Goal: Transaction & Acquisition: Download file/media

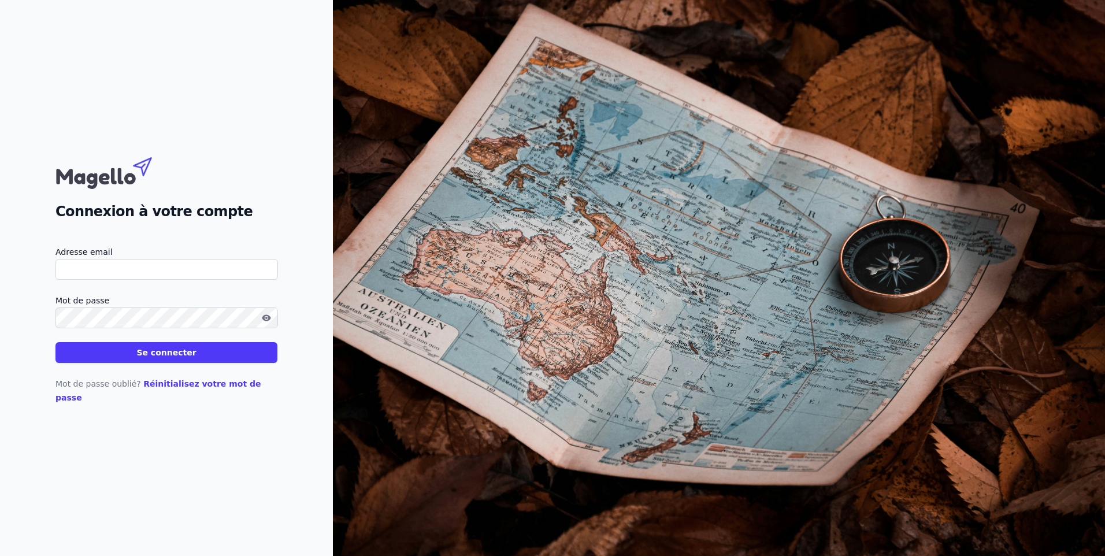
click at [123, 280] on input "Adresse email" at bounding box center [167, 269] width 223 height 21
click at [56, 342] on button "Se connecter" at bounding box center [167, 352] width 222 height 21
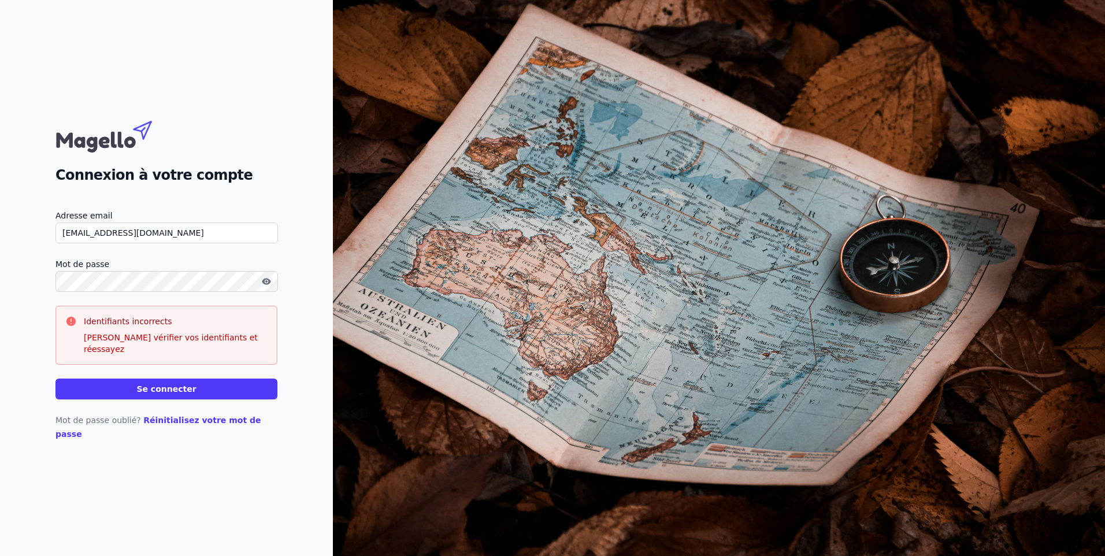
click at [0, 280] on html "Connexion à votre compte Adresse email [EMAIL_ADDRESS][DOMAIN_NAME] Mot de pass…" at bounding box center [552, 278] width 1105 height 556
click at [56, 379] on button "Se connecter" at bounding box center [167, 389] width 222 height 21
drag, startPoint x: 112, startPoint y: 243, endPoint x: 241, endPoint y: 260, distance: 130.7
click at [241, 260] on form "Adresse email [EMAIL_ADDRESS][DOMAIN_NAME] Mot de passe Identifiants incorrects…" at bounding box center [167, 304] width 222 height 191
type input "[EMAIL_ADDRESS][DOMAIN_NAME]"
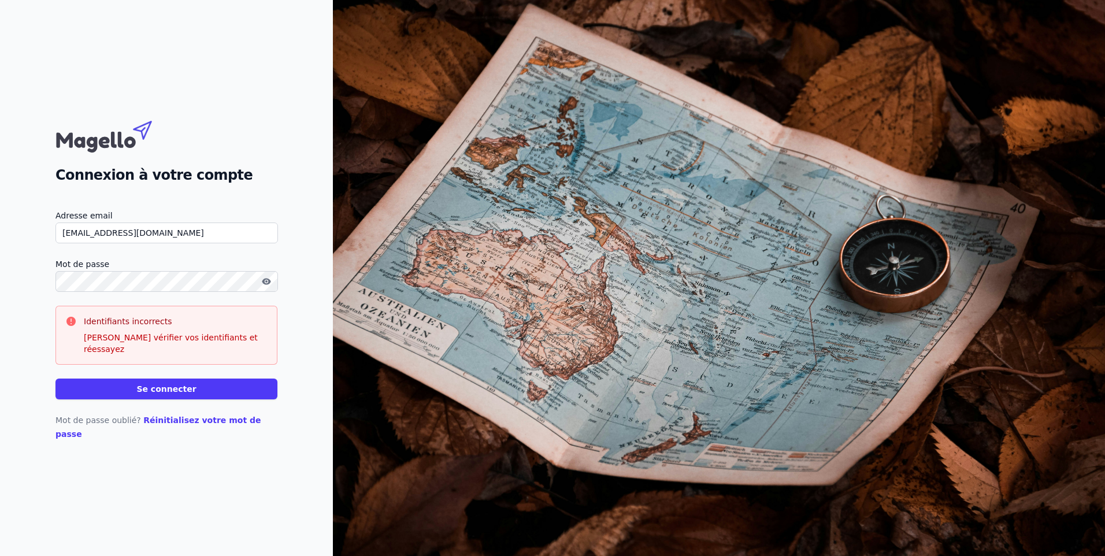
click at [227, 382] on button "Se connecter" at bounding box center [167, 389] width 222 height 21
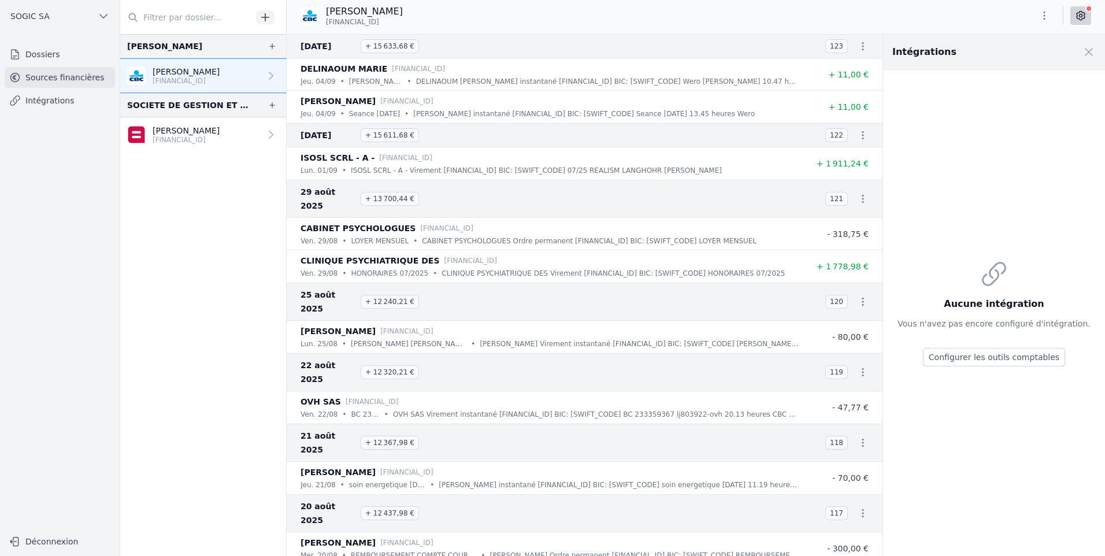
click at [1042, 25] on div "[PERSON_NAME] [FINANCIAL_ID]" at bounding box center [696, 16] width 819 height 22
click at [1046, 17] on icon "button" at bounding box center [1045, 16] width 12 height 12
click at [1020, 61] on button "Exporter" at bounding box center [1016, 61] width 83 height 21
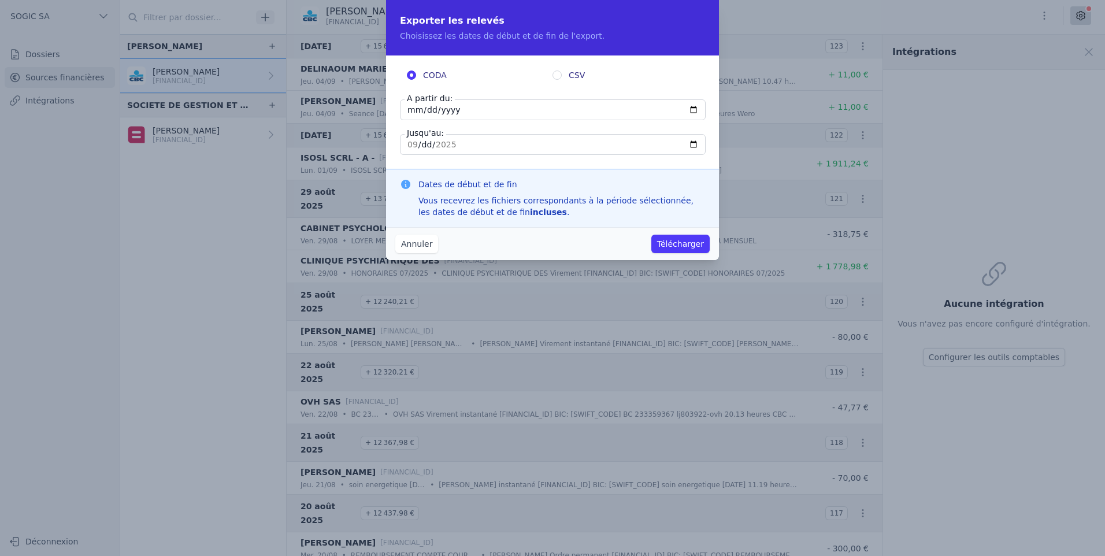
click at [474, 110] on input "[DATE]" at bounding box center [553, 109] width 306 height 21
type input "[DATE]"
click at [690, 247] on button "Télécharger" at bounding box center [681, 244] width 58 height 19
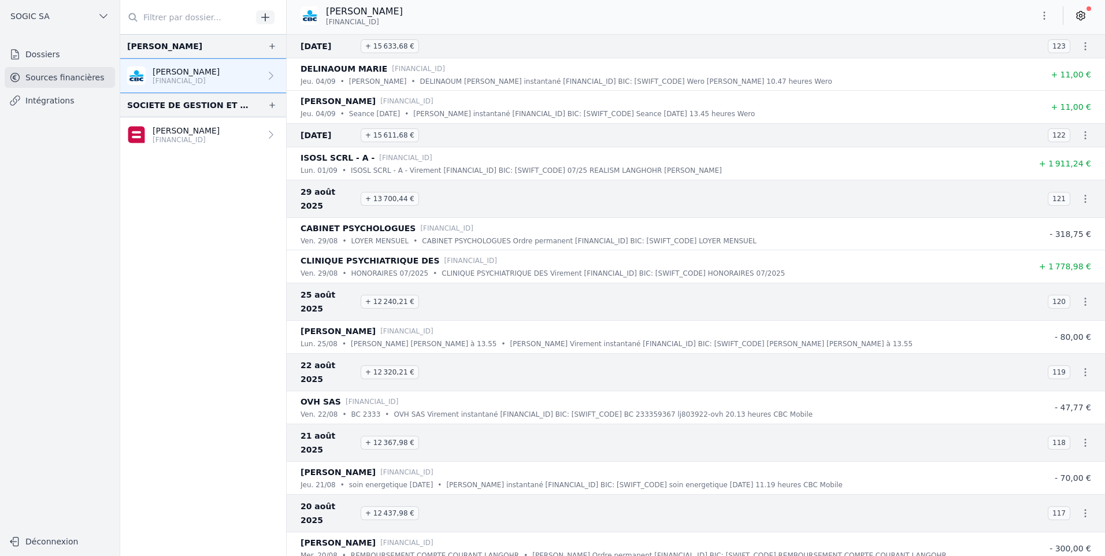
click at [43, 53] on link "Dossiers" at bounding box center [60, 54] width 110 height 21
